Goal: Task Accomplishment & Management: Use online tool/utility

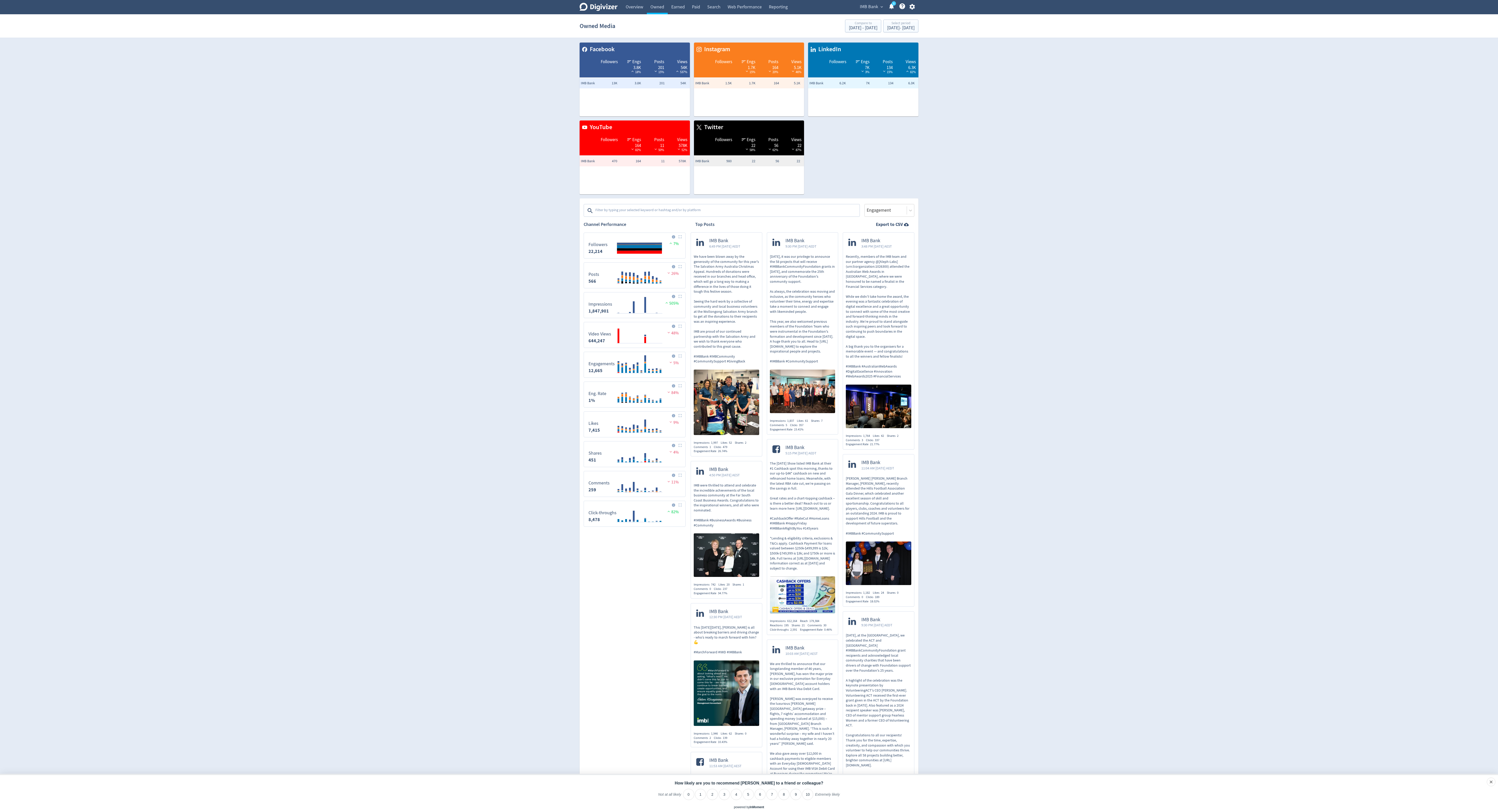
scroll to position [777, 0]
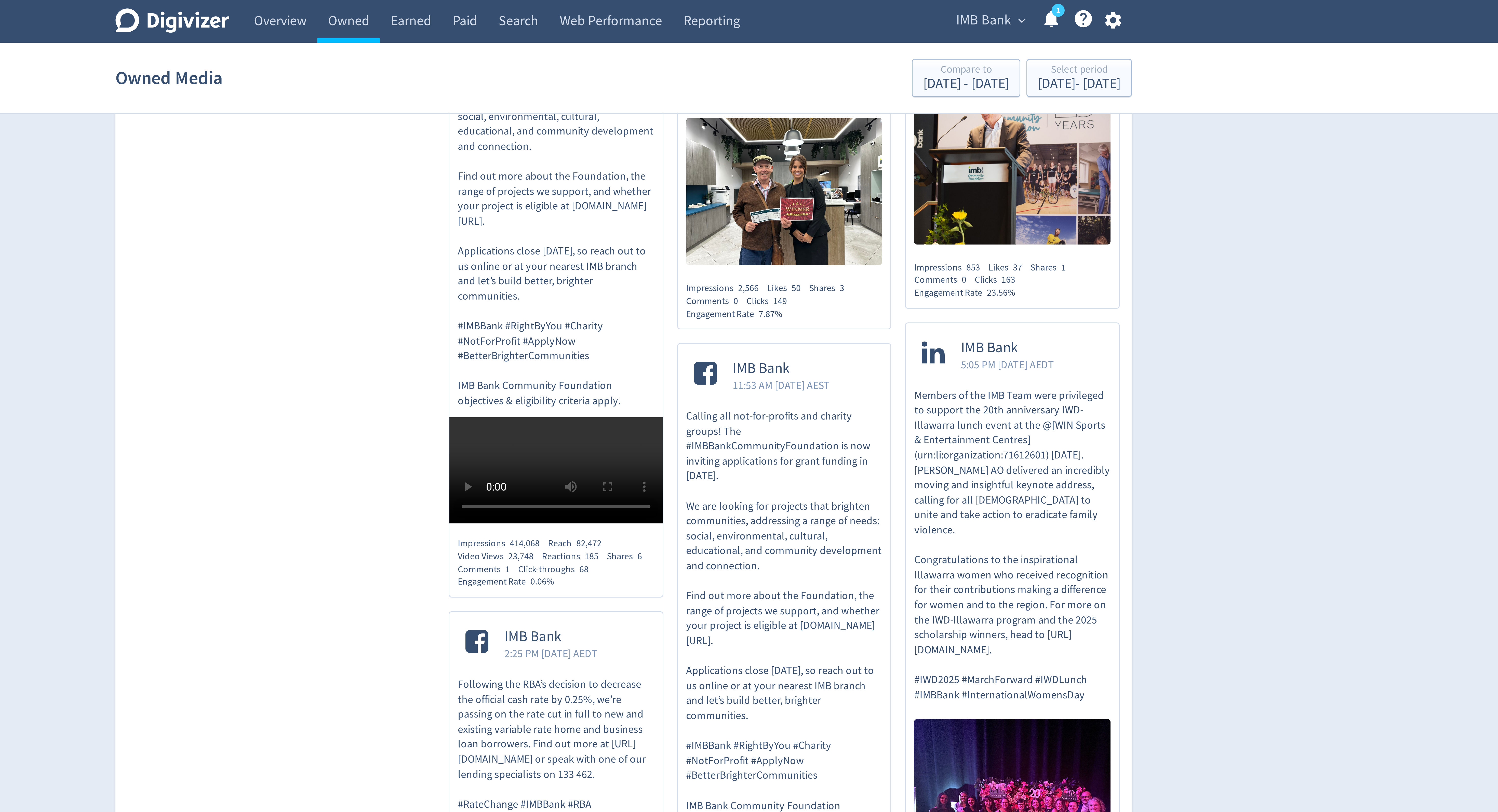
click at [876, 7] on span "IMB Bank" at bounding box center [869, 7] width 19 height 8
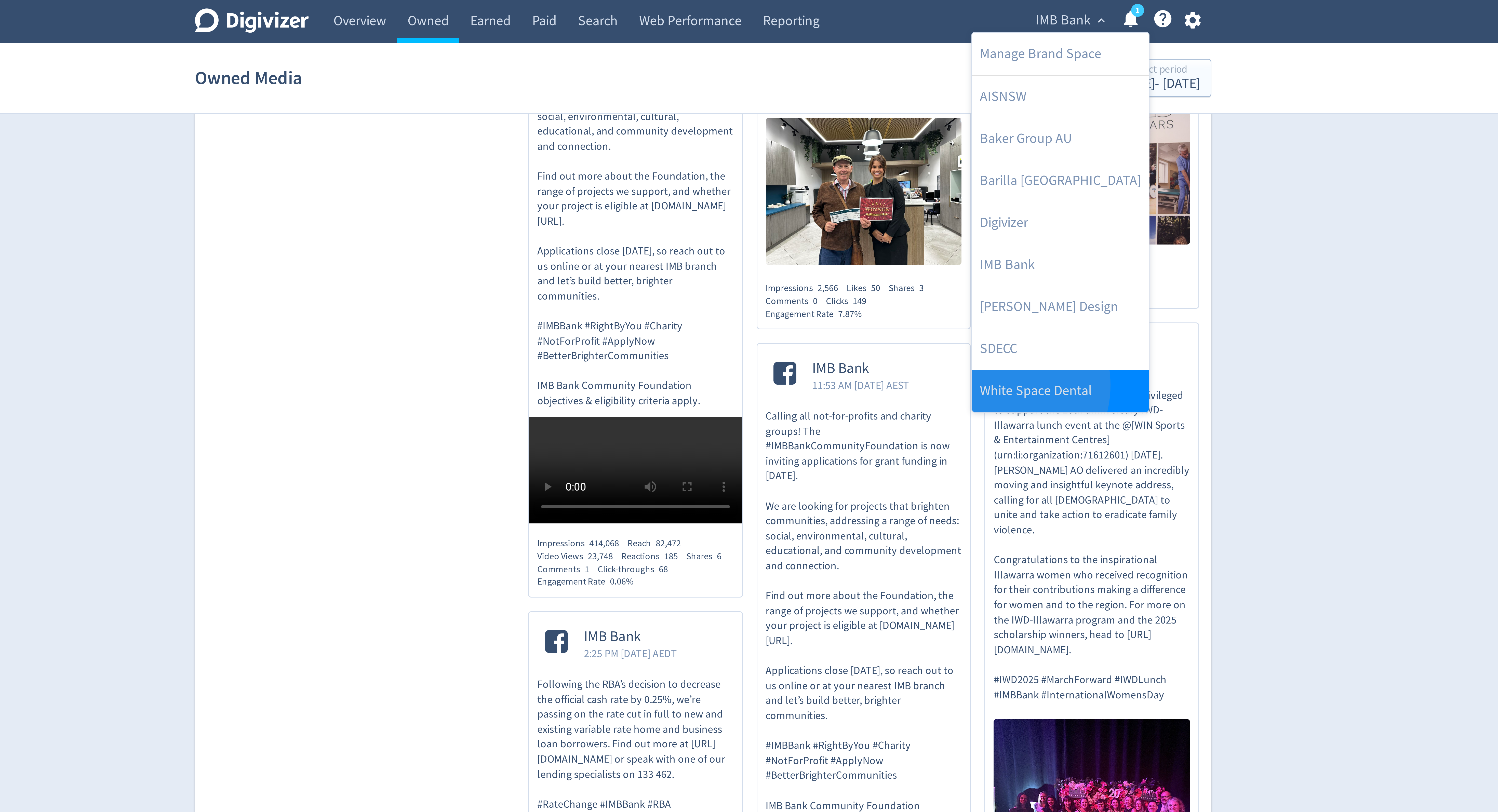
click at [848, 129] on link "White Space Dental" at bounding box center [868, 130] width 59 height 14
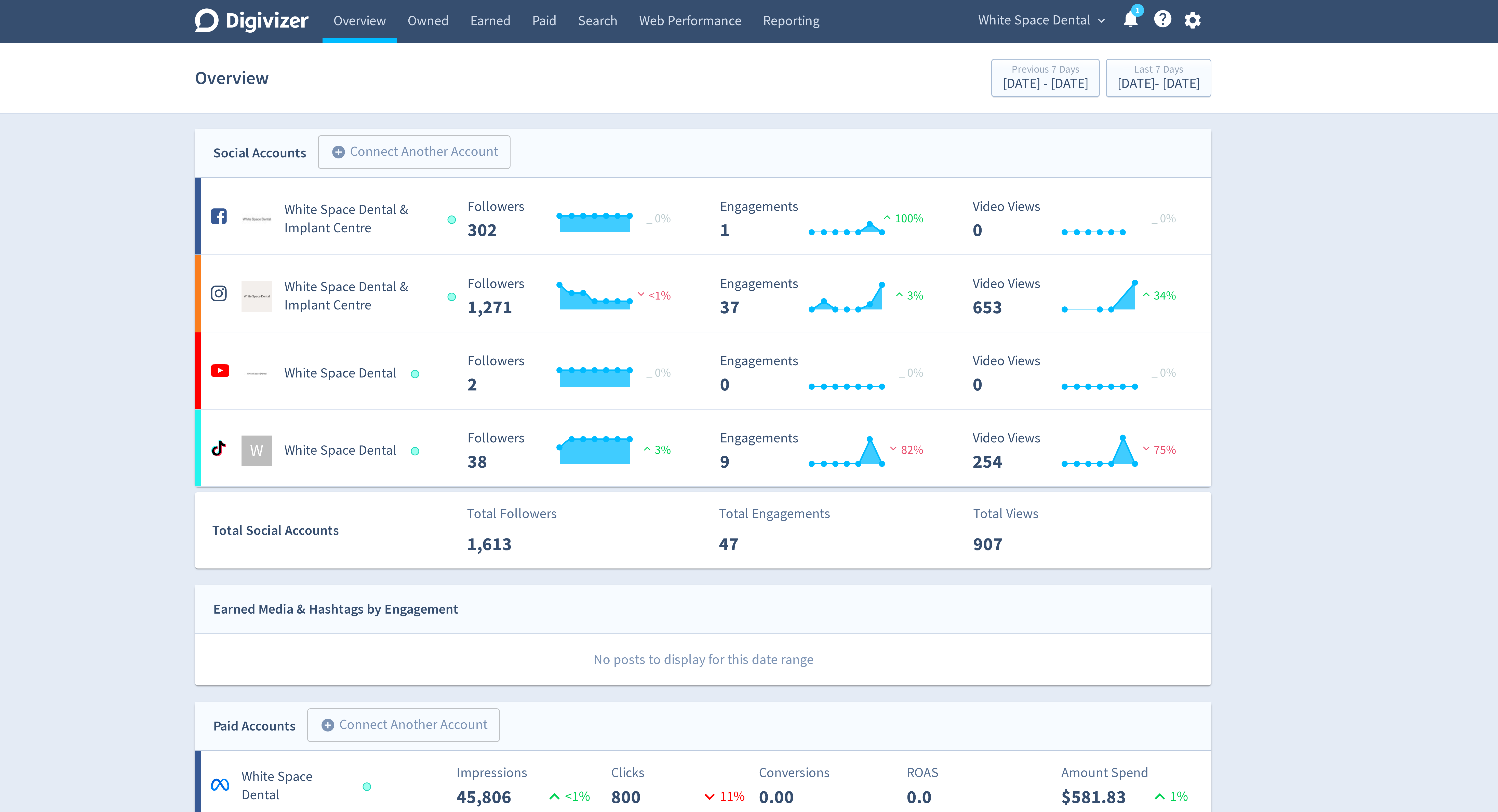
click at [868, 4] on span "White Space Dental" at bounding box center [859, 7] width 37 height 8
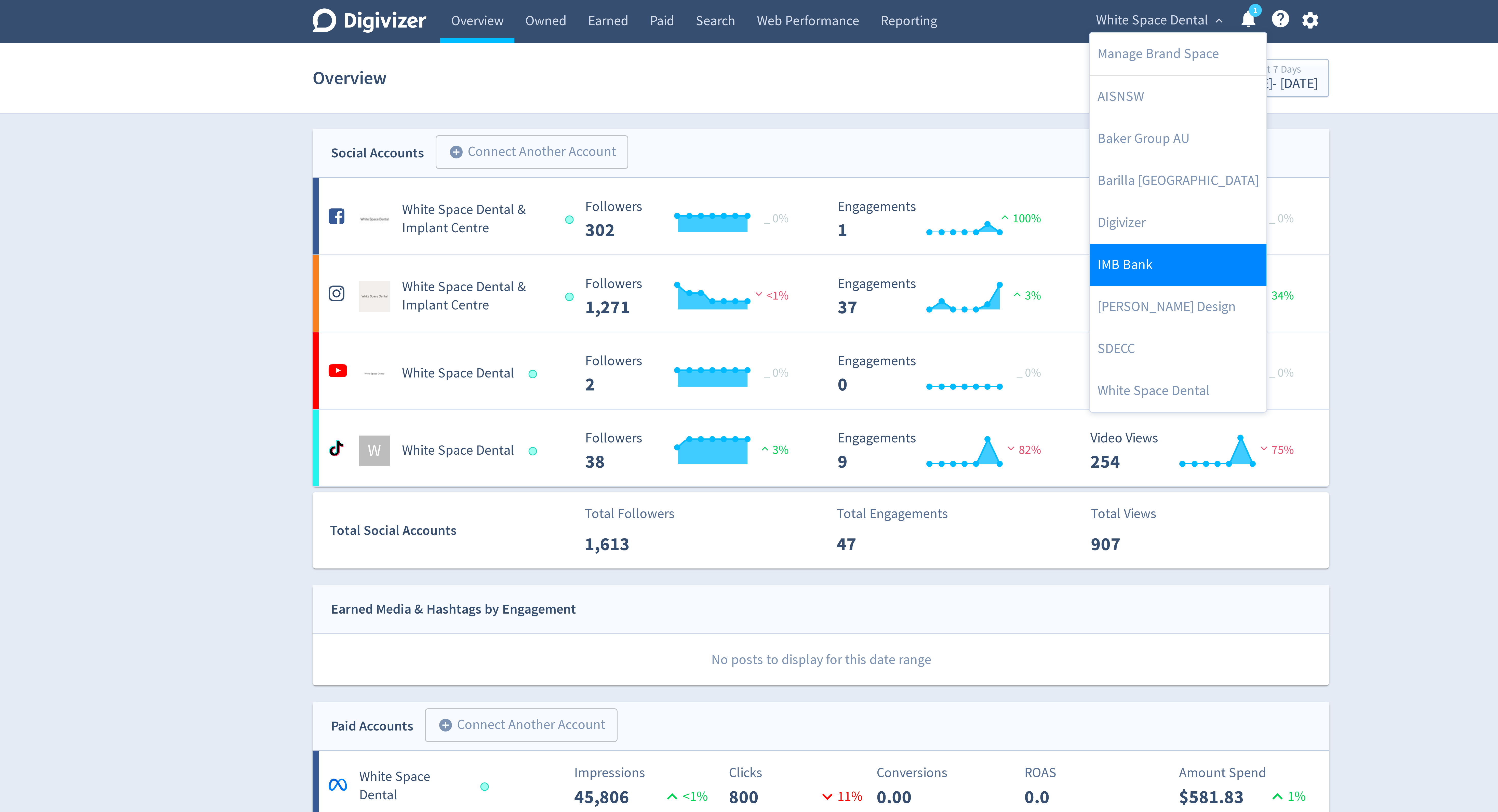
click at [854, 89] on link "IMB Bank" at bounding box center [868, 88] width 59 height 14
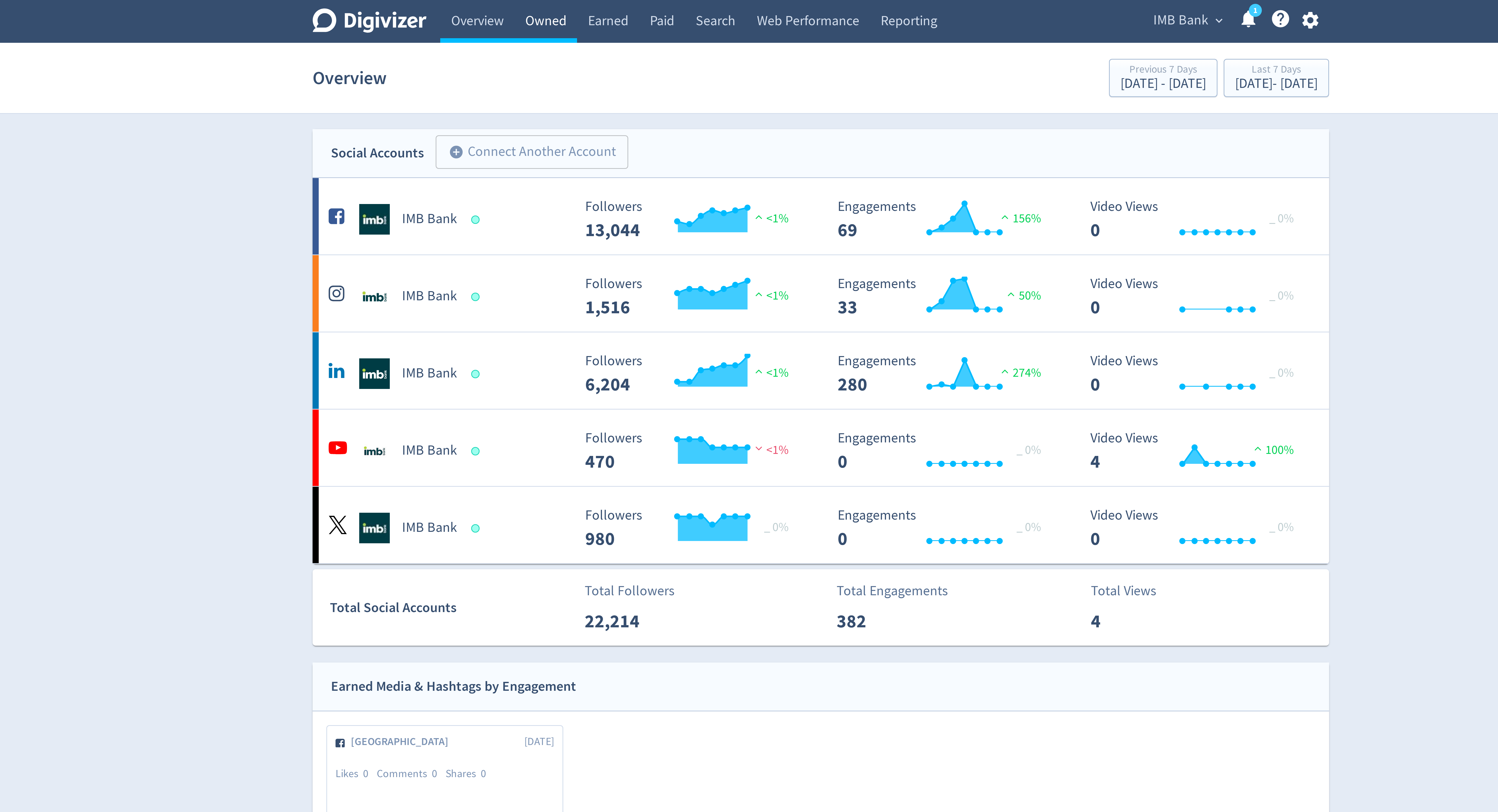
click at [655, 5] on link "Owned" at bounding box center [657, 7] width 21 height 15
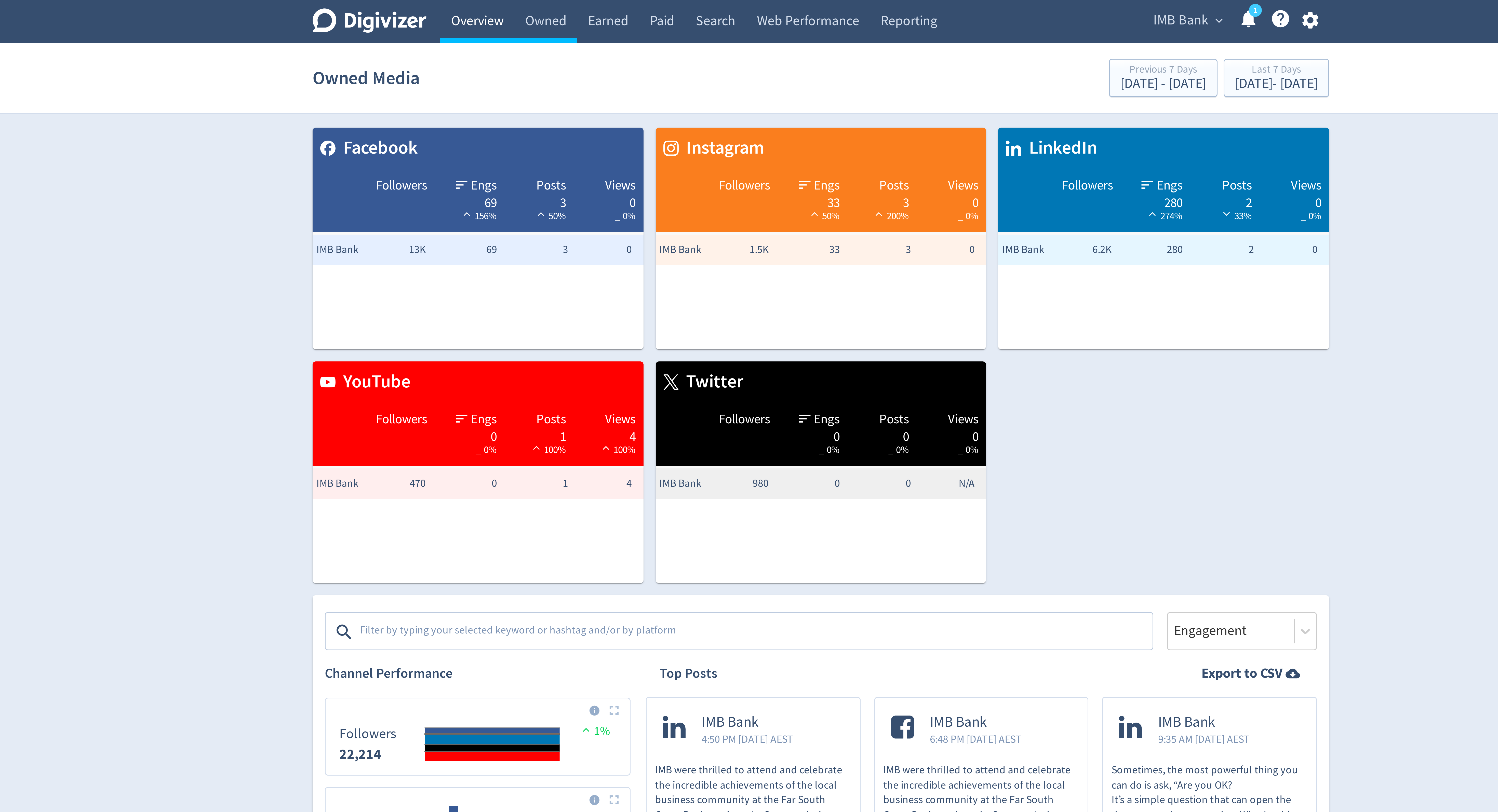
click at [639, 8] on link "Overview" at bounding box center [634, 7] width 24 height 15
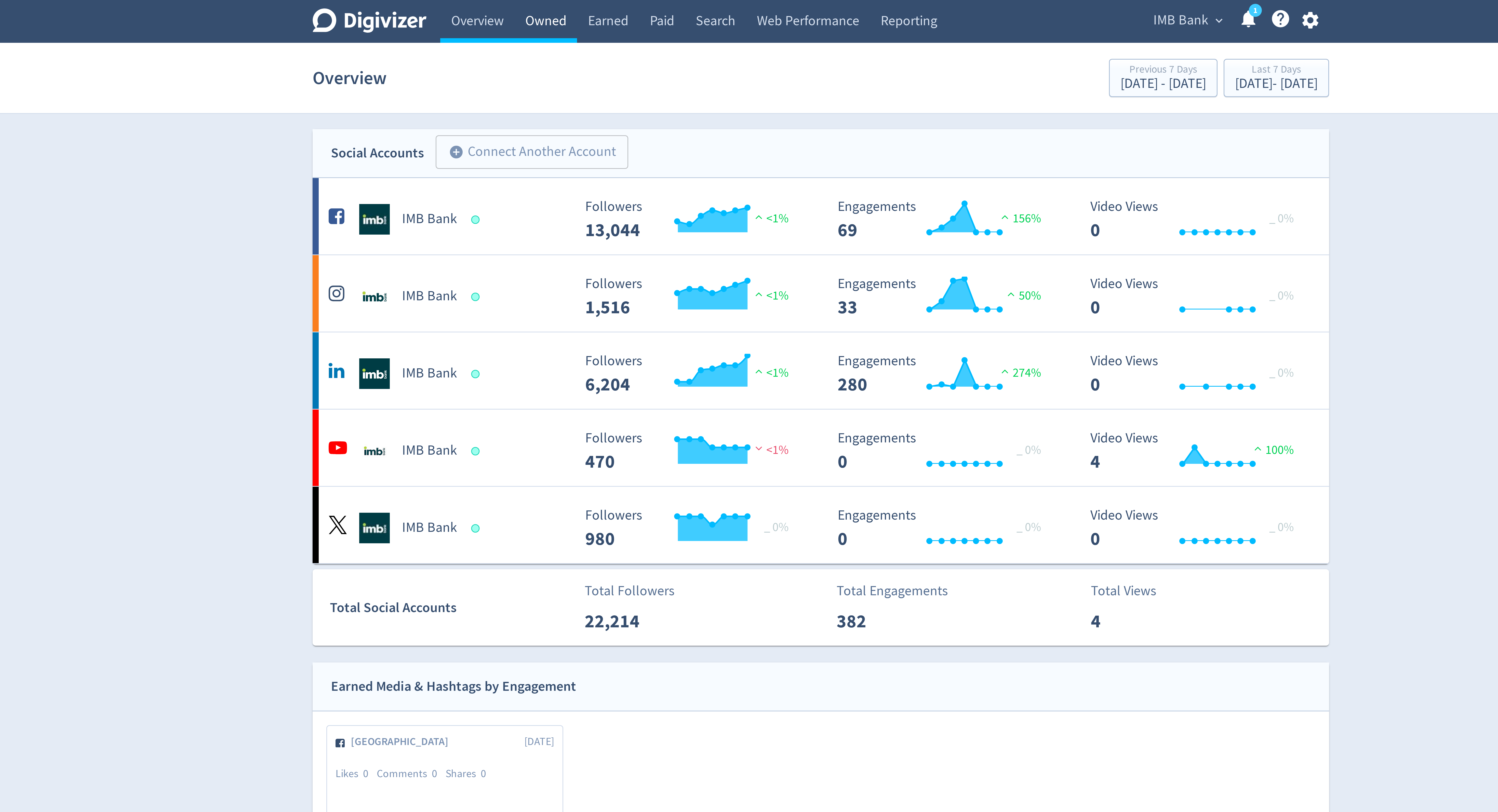
click at [665, 10] on link "Owned" at bounding box center [657, 7] width 21 height 15
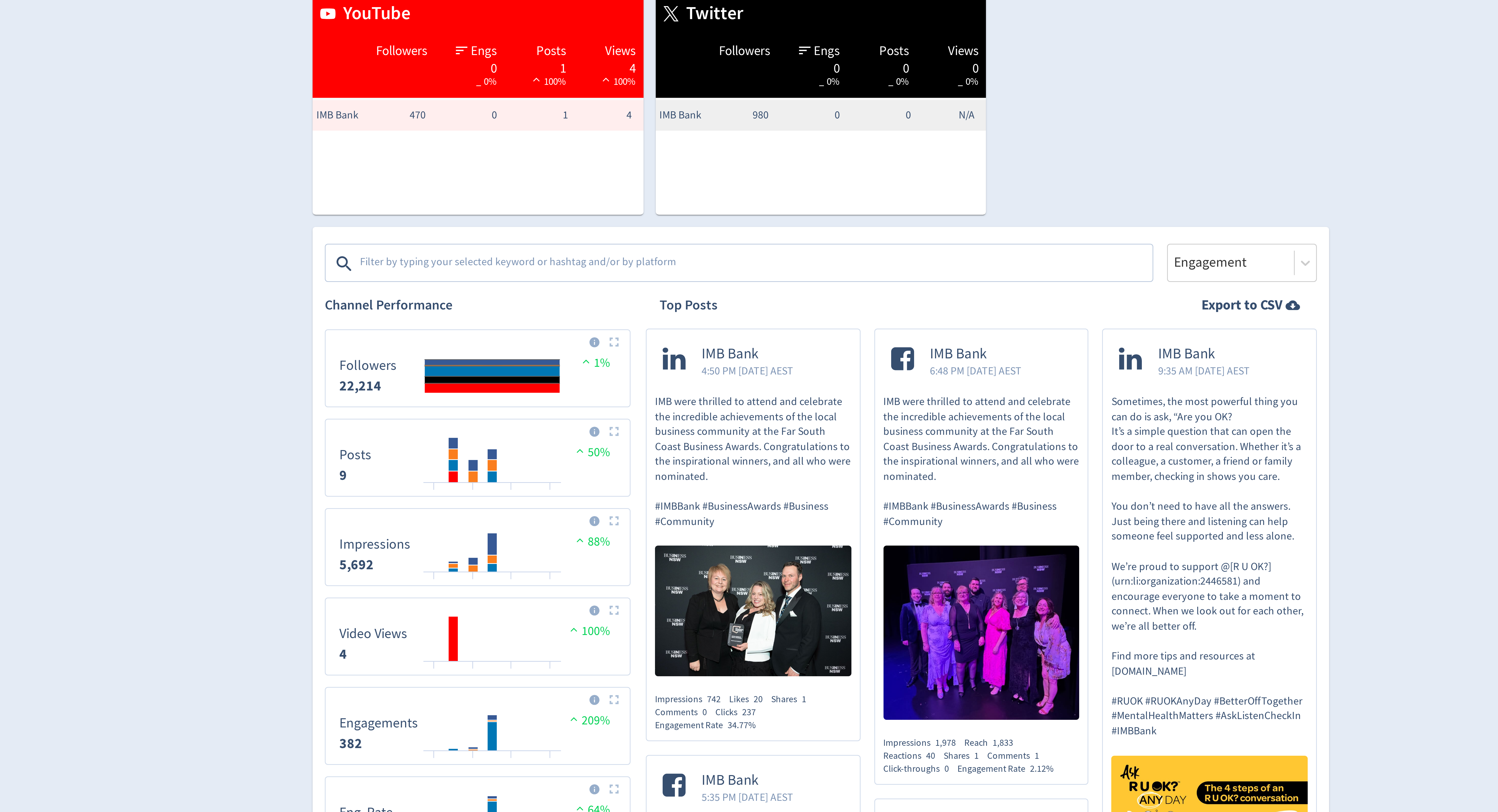
click at [661, 213] on textarea at bounding box center [727, 211] width 264 height 10
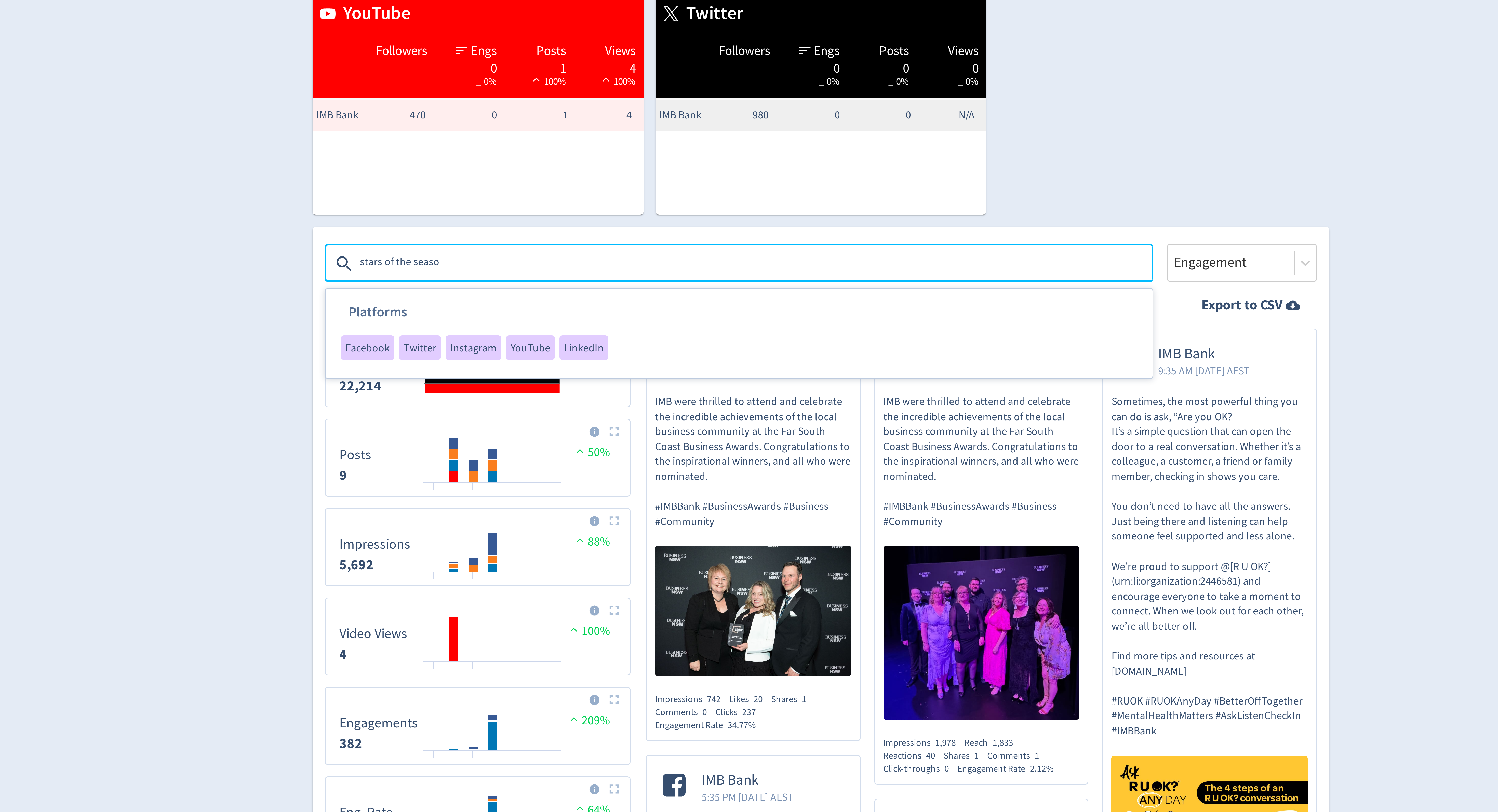
type textarea "stars of the season"
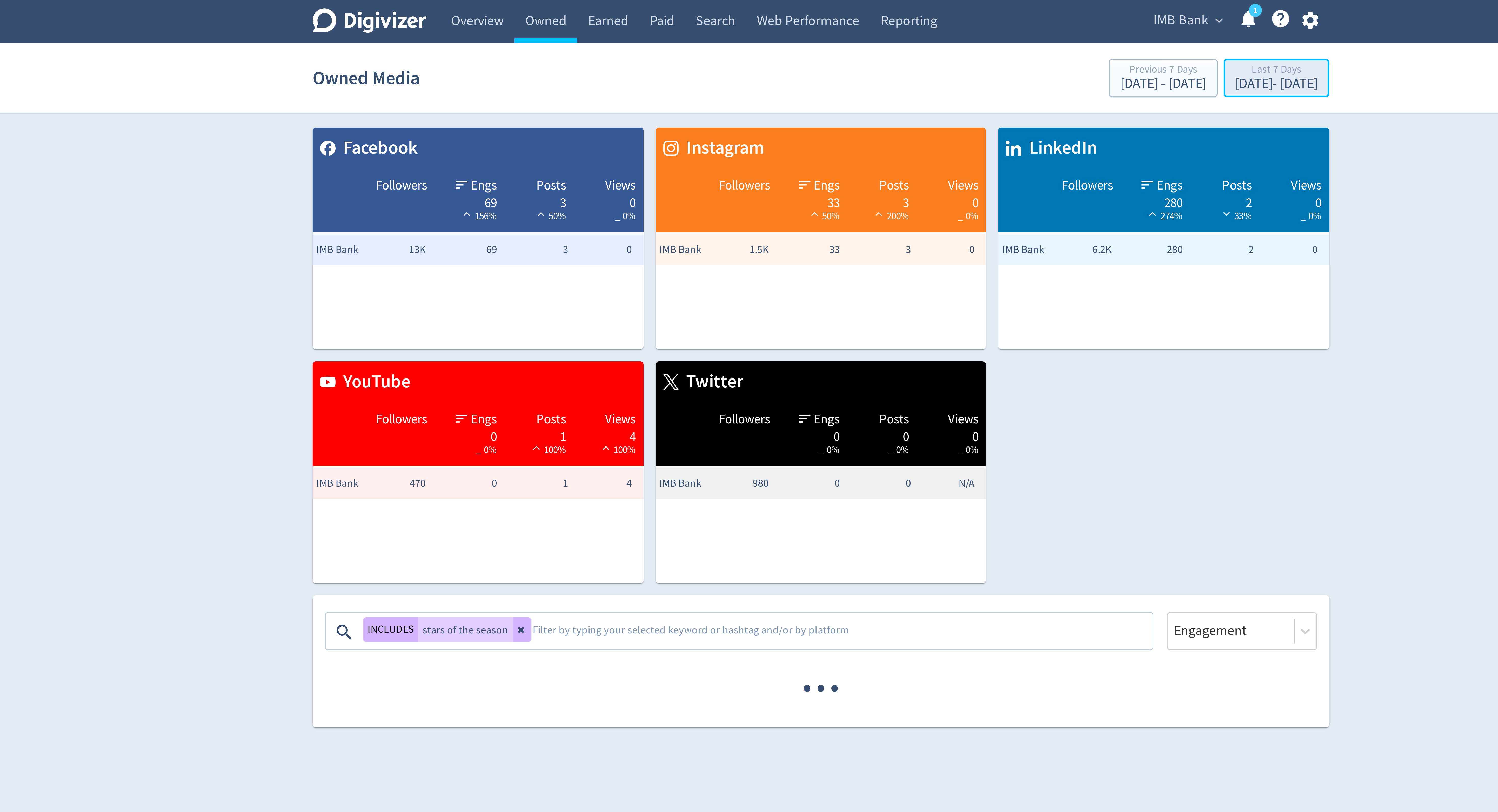
click at [888, 29] on div "[DATE] - [DATE]" at bounding box center [900, 28] width 27 height 5
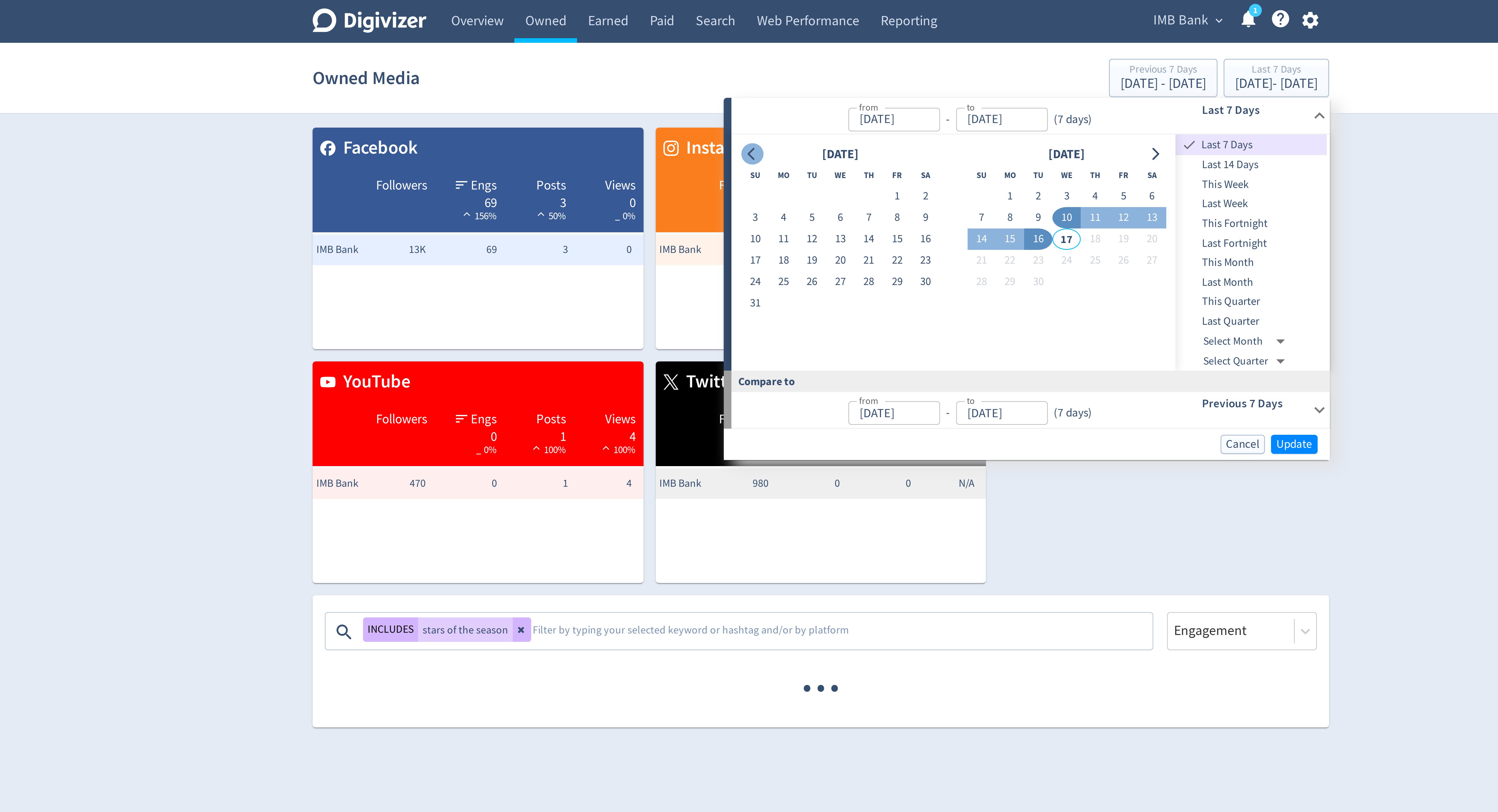
click at [727, 50] on icon "Go to previous month" at bounding box center [726, 51] width 4 height 4
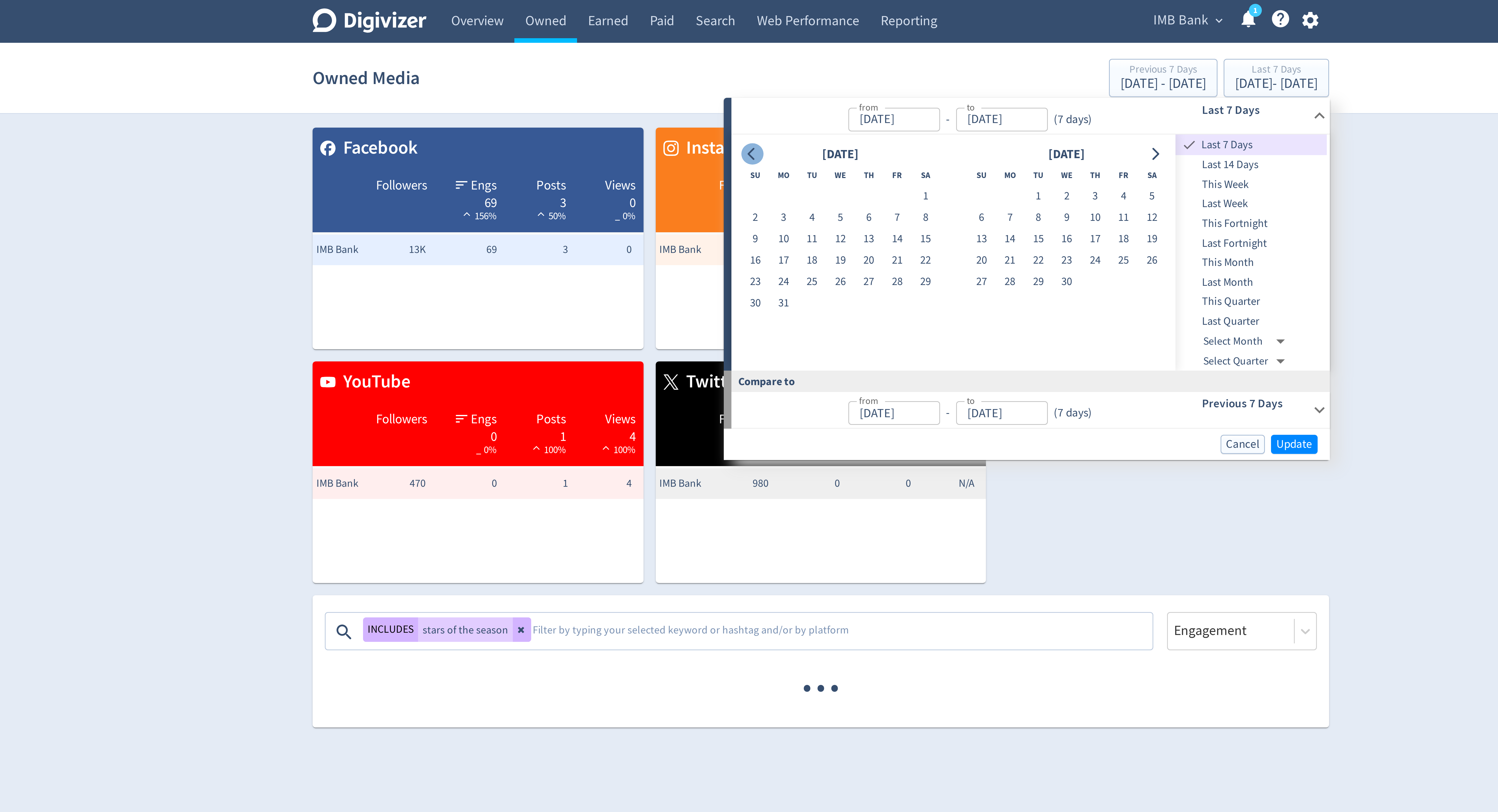
click at [727, 50] on icon "Go to previous month" at bounding box center [726, 51] width 4 height 4
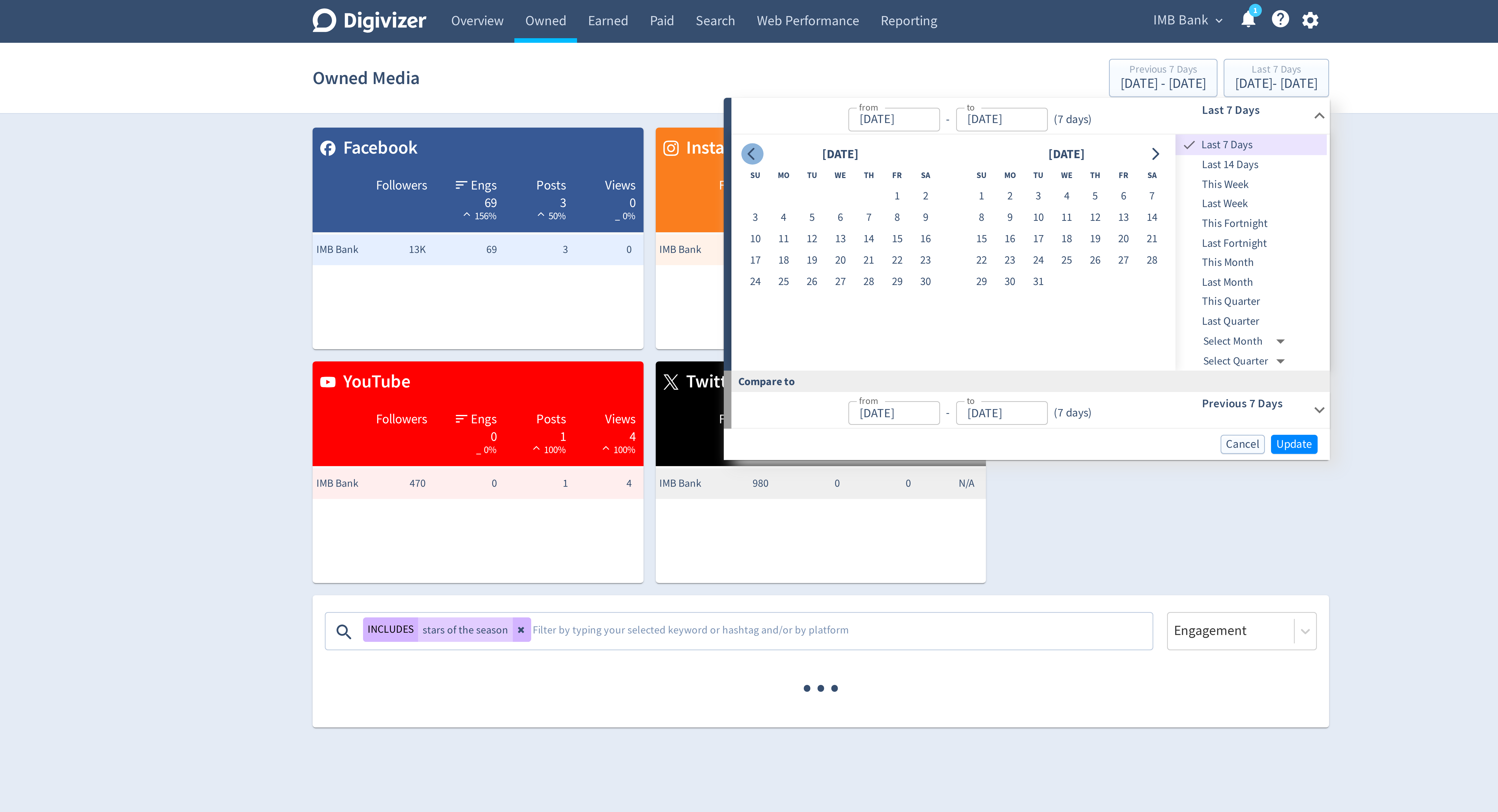
click at [727, 50] on icon "Go to previous month" at bounding box center [726, 51] width 4 height 4
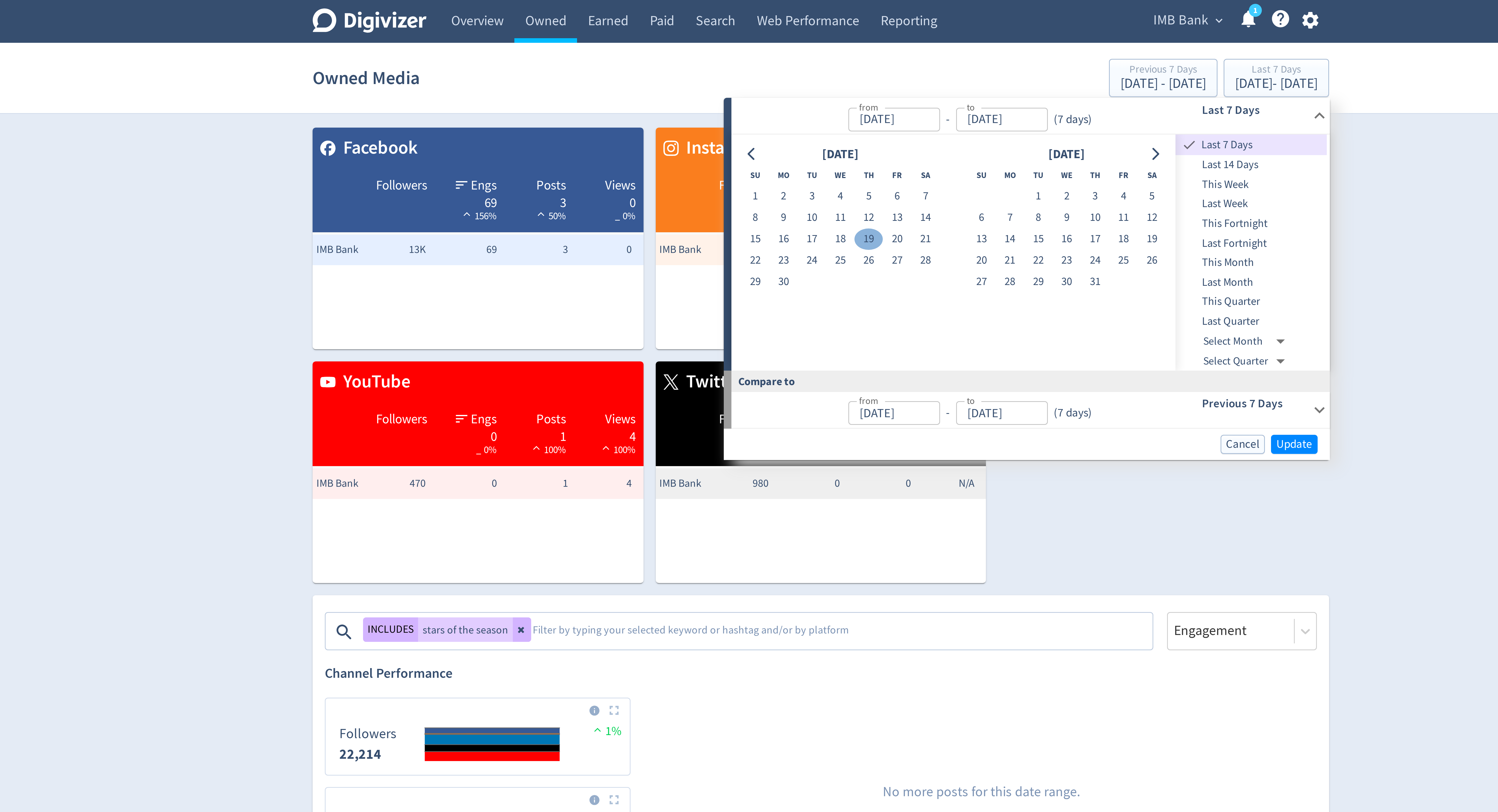
click at [765, 80] on button "19" at bounding box center [765, 80] width 9 height 7
type input "[DATE]"
click at [757, 79] on button "18" at bounding box center [755, 80] width 9 height 7
type input "[DATE]"
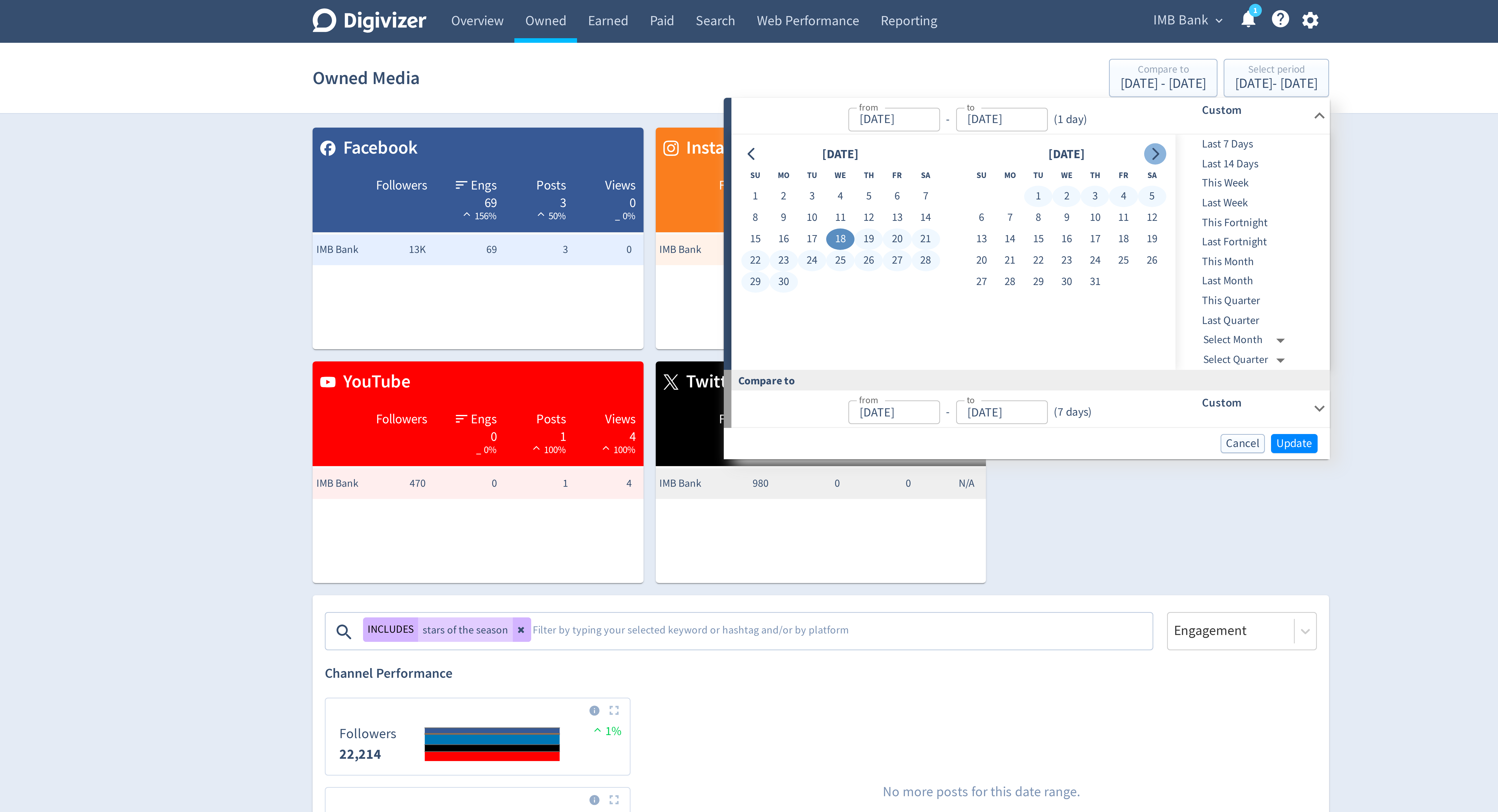
click at [863, 53] on button "Go to next month" at bounding box center [860, 51] width 8 height 7
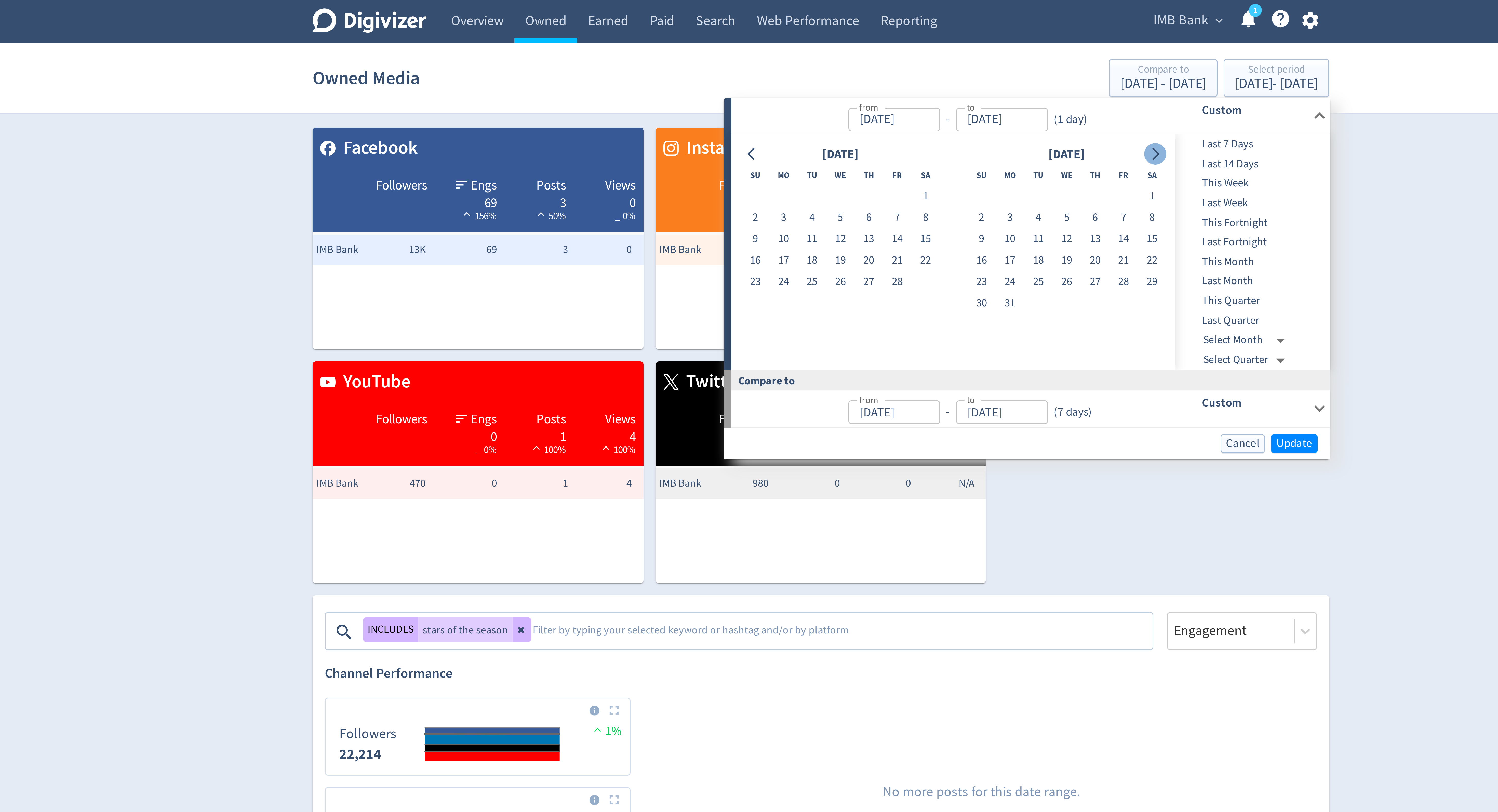
click at [863, 53] on button "Go to next month" at bounding box center [860, 51] width 8 height 7
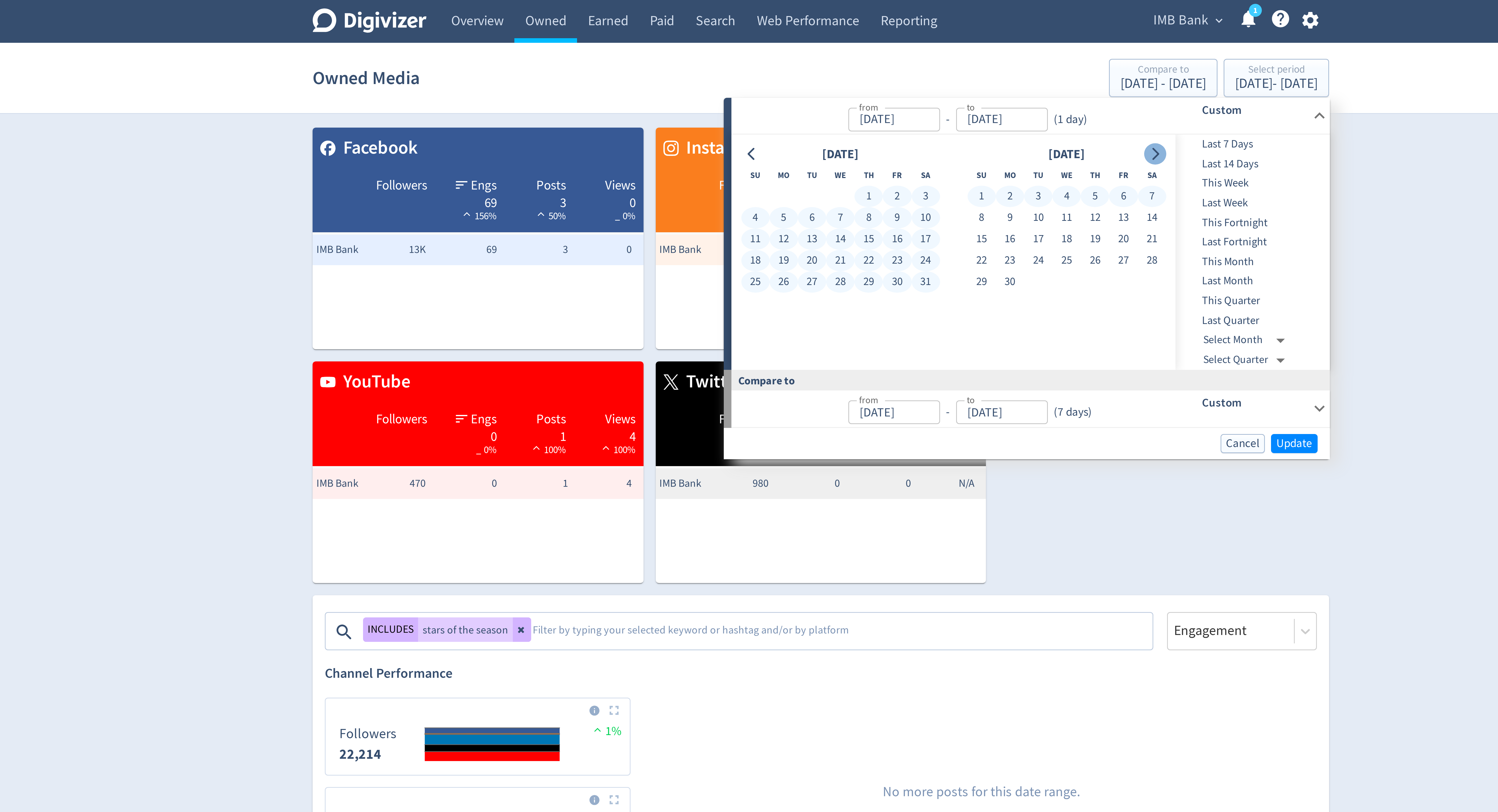
click at [858, 53] on icon "Go to next month" at bounding box center [860, 51] width 4 height 4
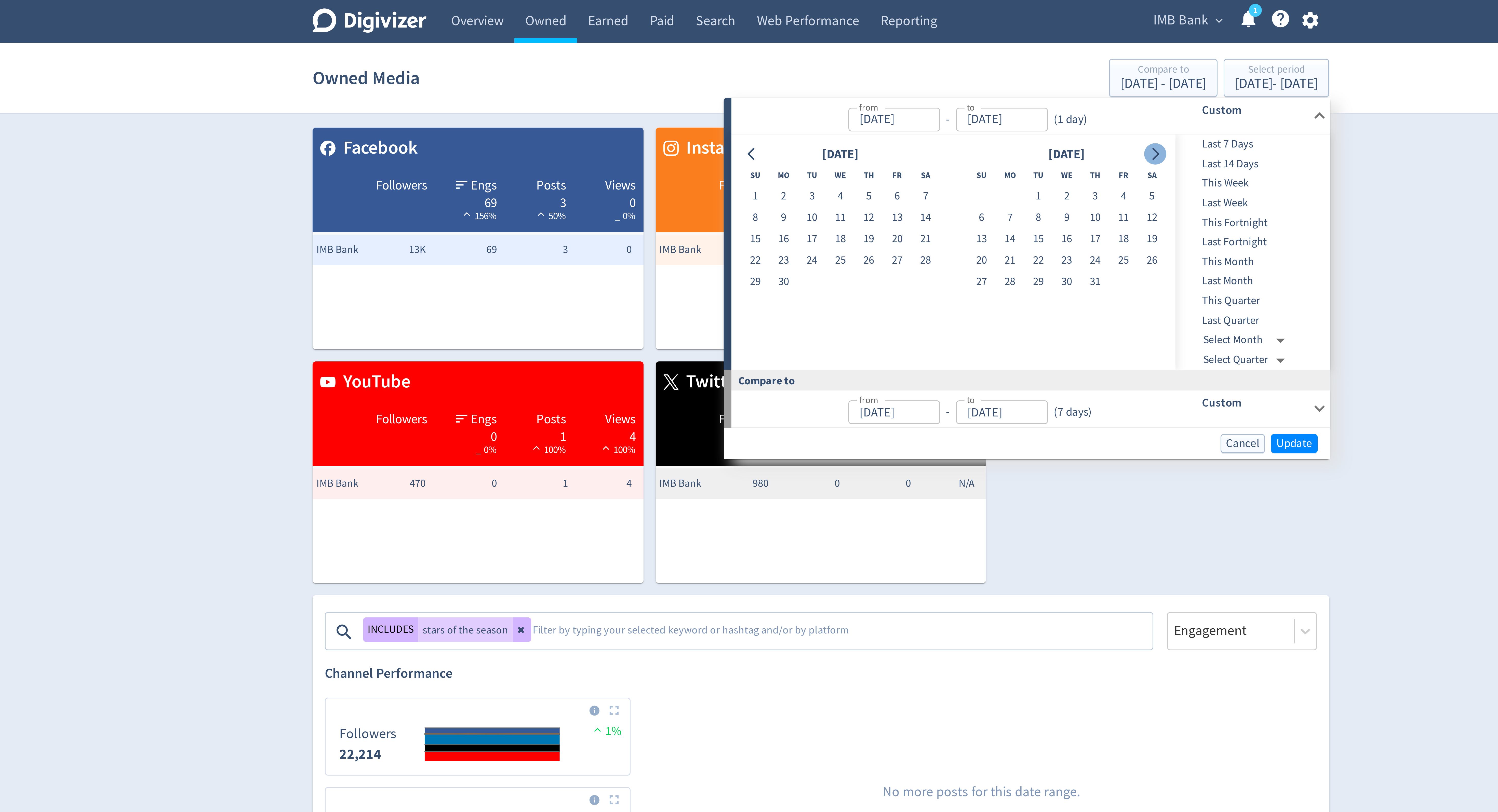
click at [858, 53] on icon "Go to next month" at bounding box center [860, 51] width 4 height 4
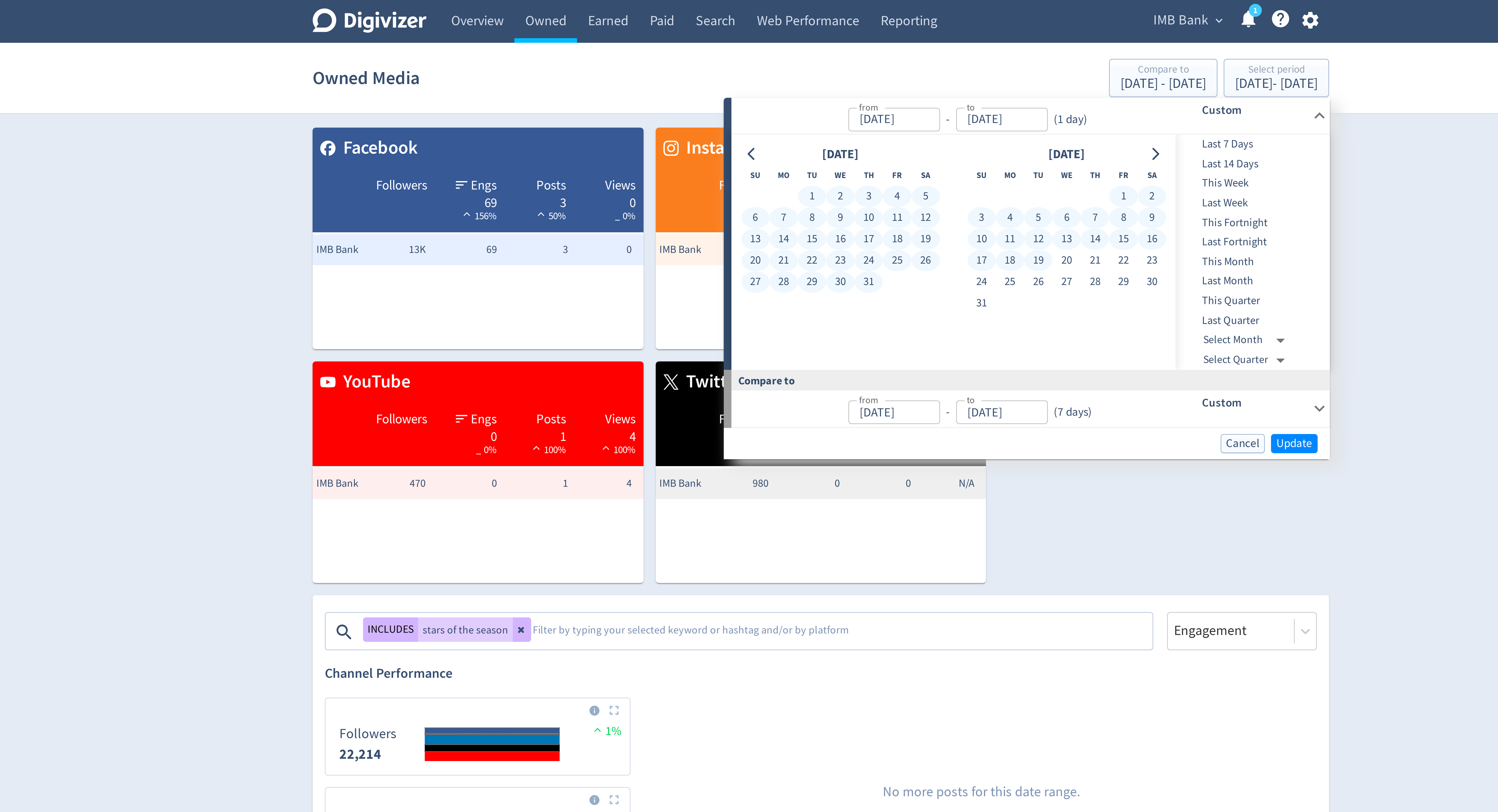
click at [824, 87] on button "19" at bounding box center [822, 87] width 9 height 7
type input "[DATE]"
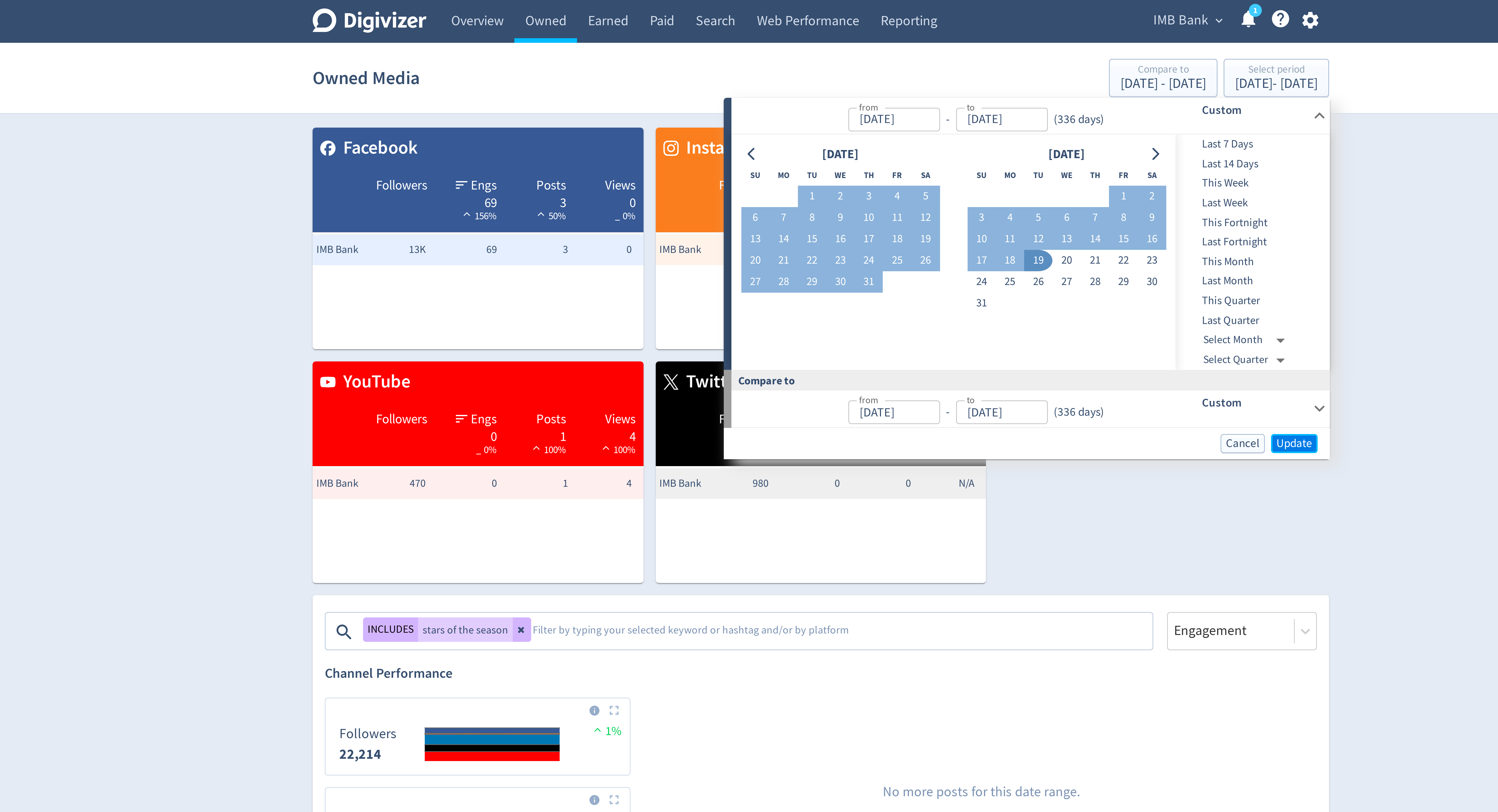
click at [907, 149] on span "Update" at bounding box center [907, 148] width 12 height 4
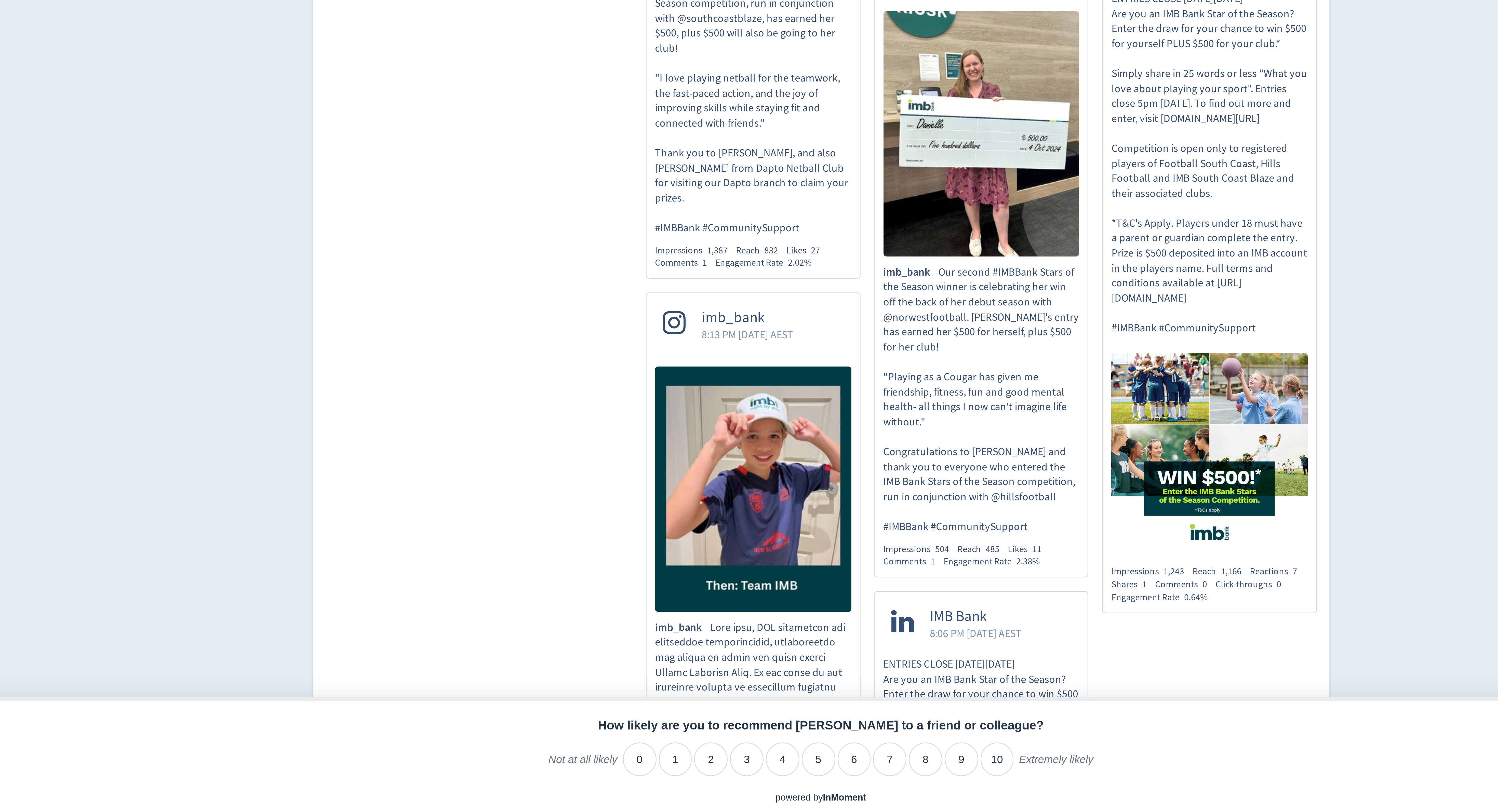
scroll to position [371, 0]
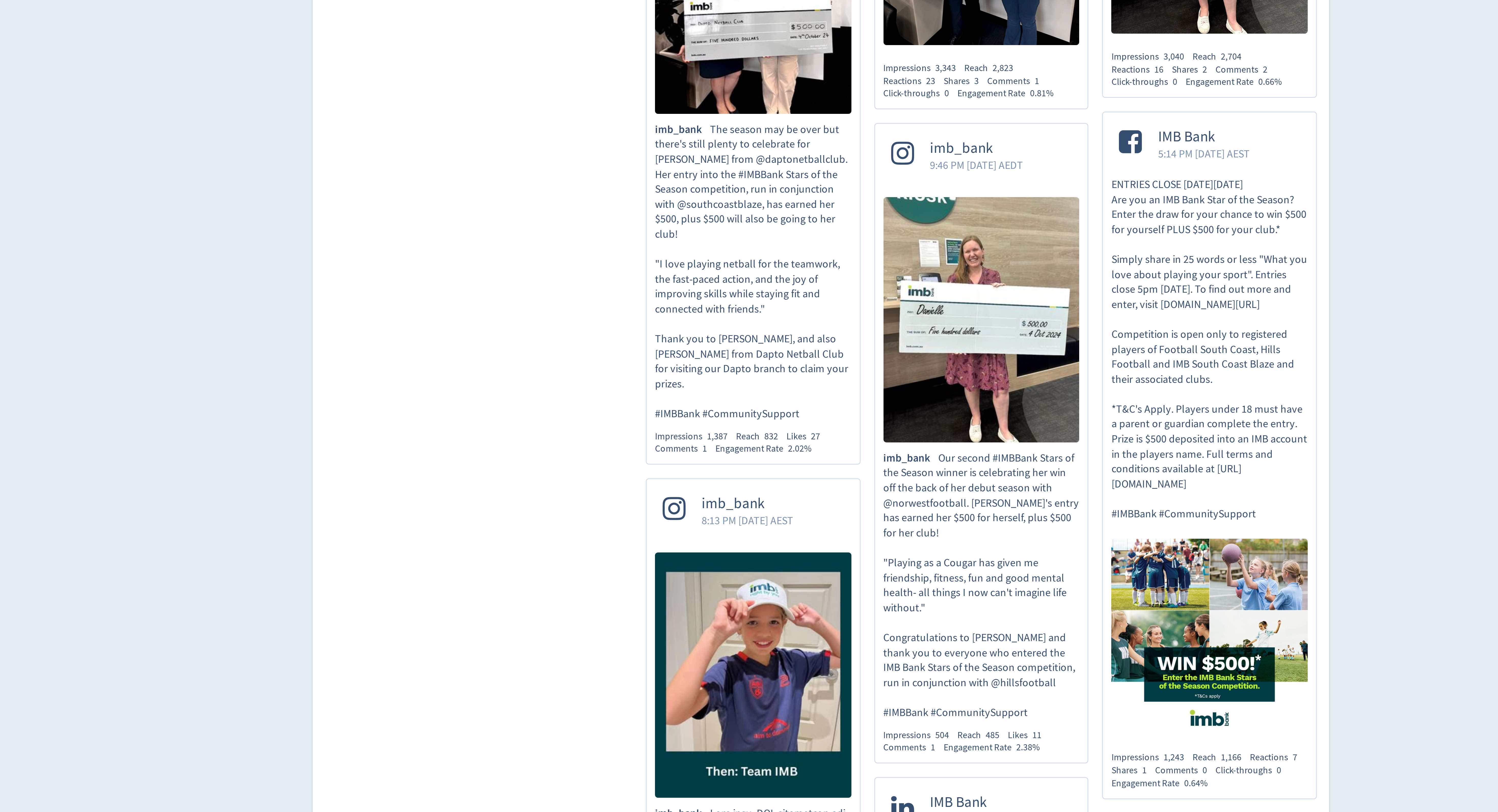
click at [905, 539] on p "ENTRIES CLOSE [DATE][DATE] Are you an IMB Bank Star of the Season? Enter the dr…" at bounding box center [878, 597] width 66 height 115
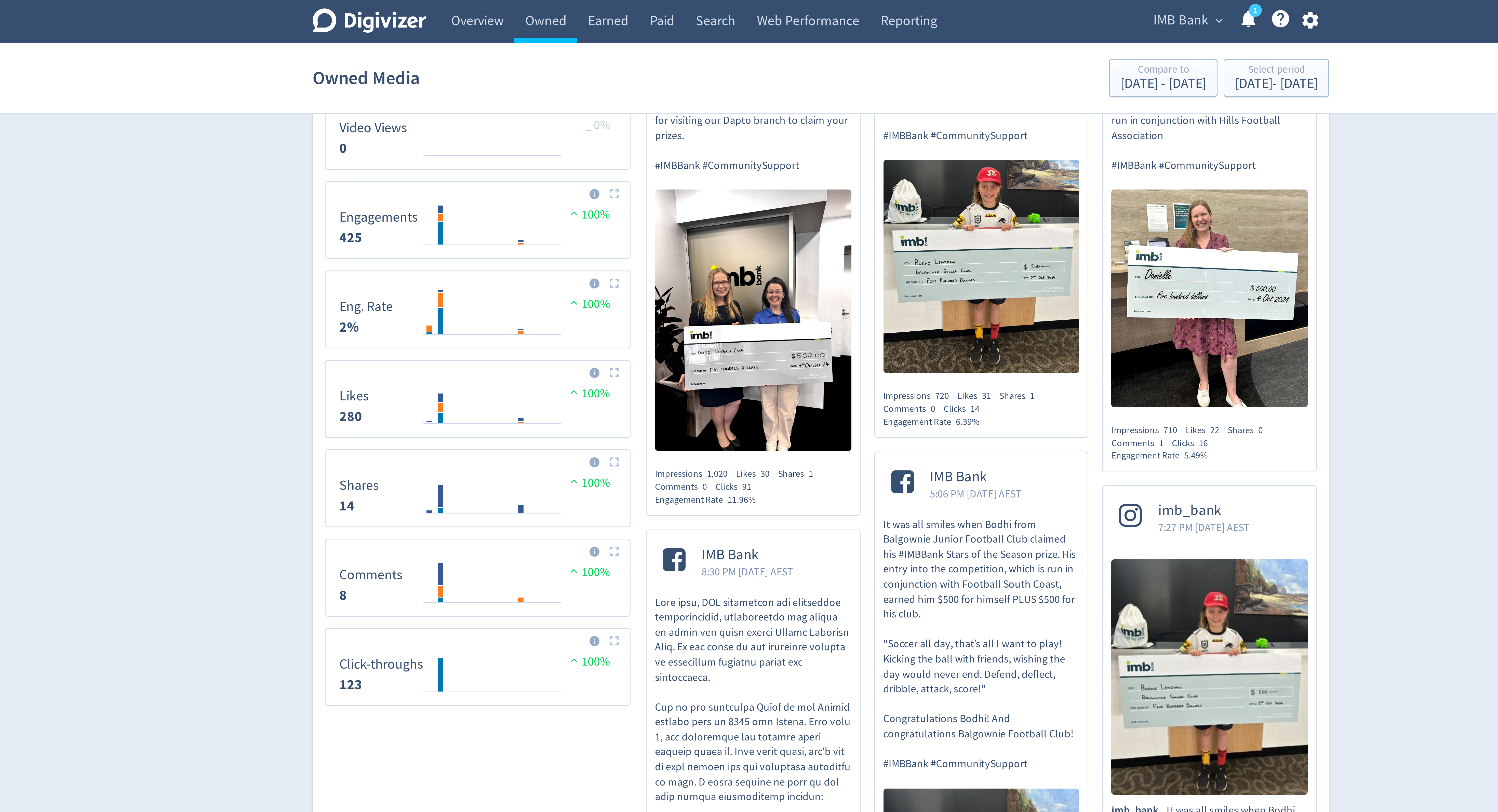
scroll to position [0, 0]
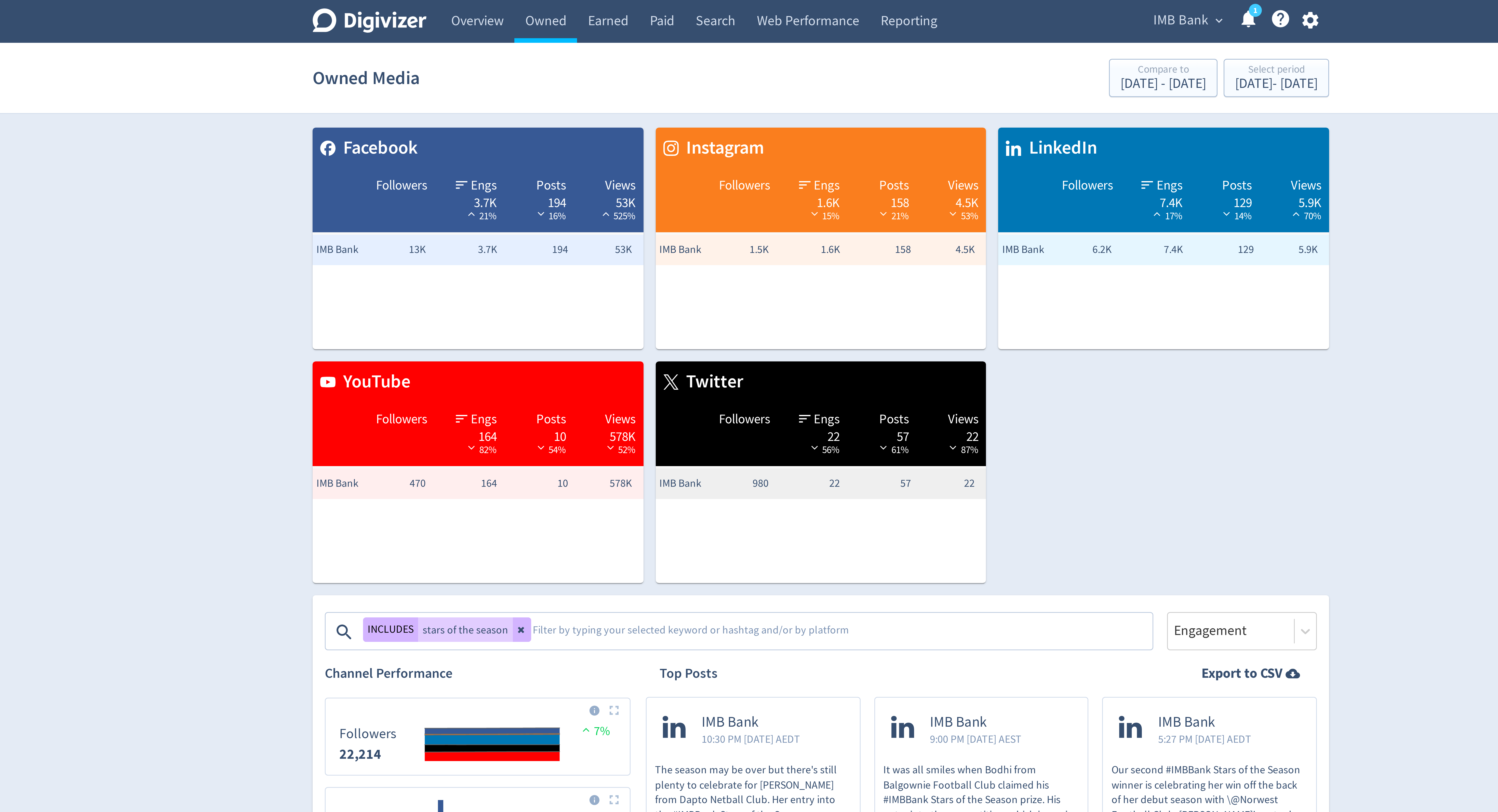
click at [871, 6] on span "IMB Bank" at bounding box center [869, 7] width 19 height 8
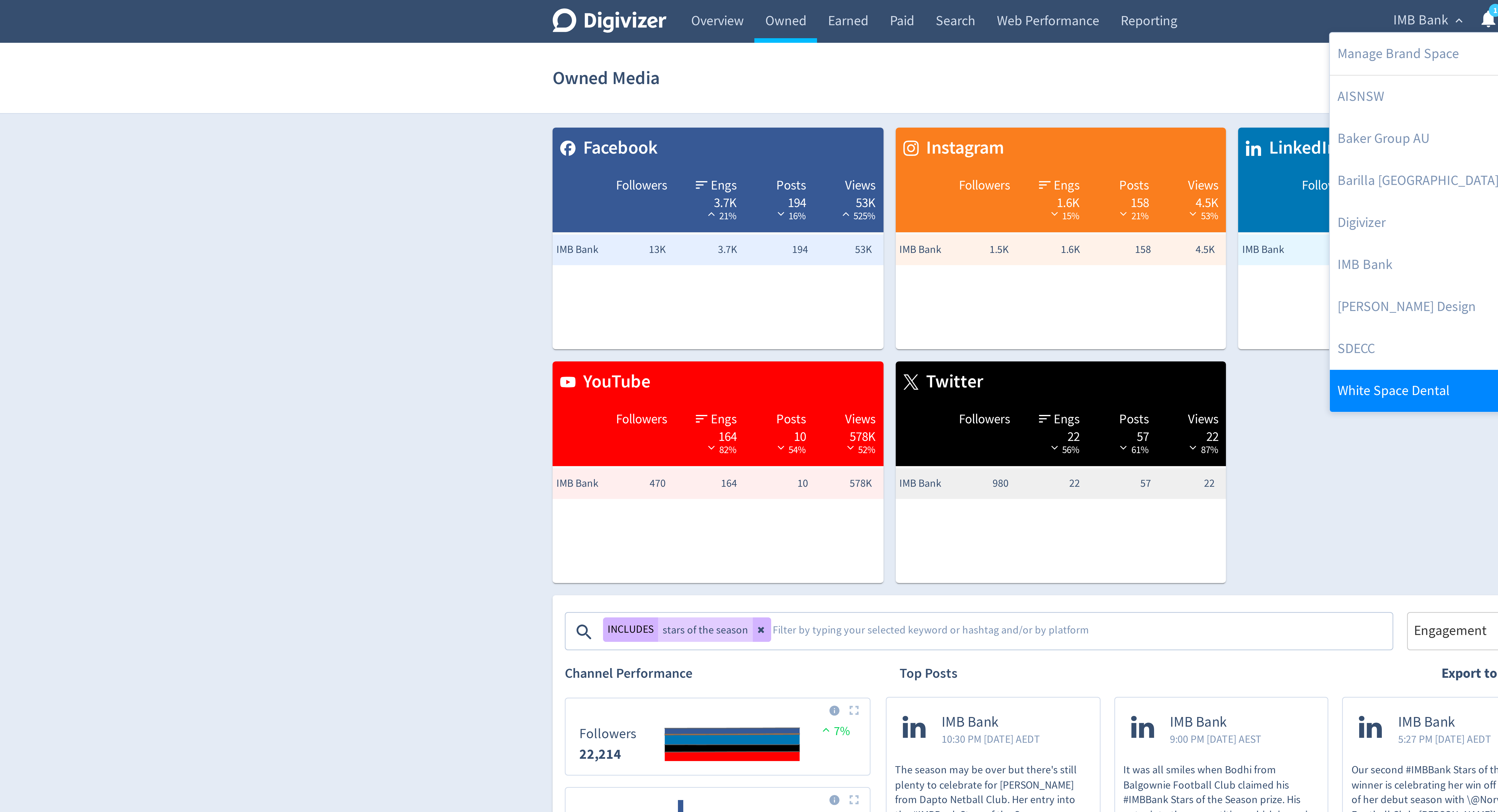
click at [847, 127] on link "White Space Dental" at bounding box center [868, 130] width 59 height 14
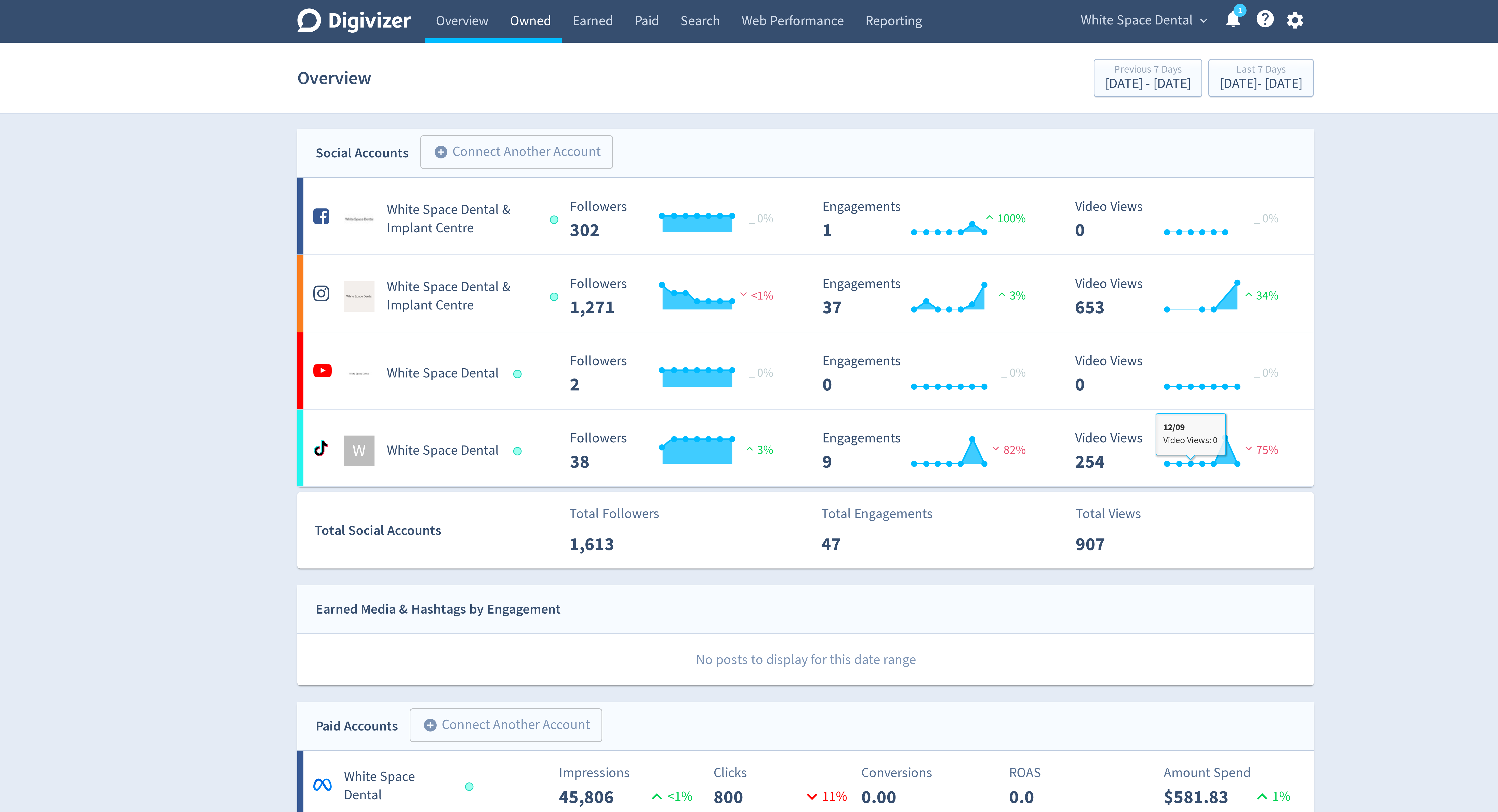
click at [659, 5] on link "Owned" at bounding box center [657, 7] width 21 height 15
